Goal: Information Seeking & Learning: Learn about a topic

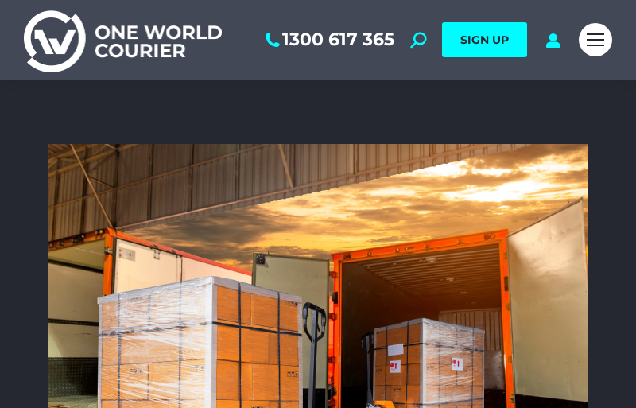
scroll to position [5033, 556]
